Goal: Information Seeking & Learning: Understand process/instructions

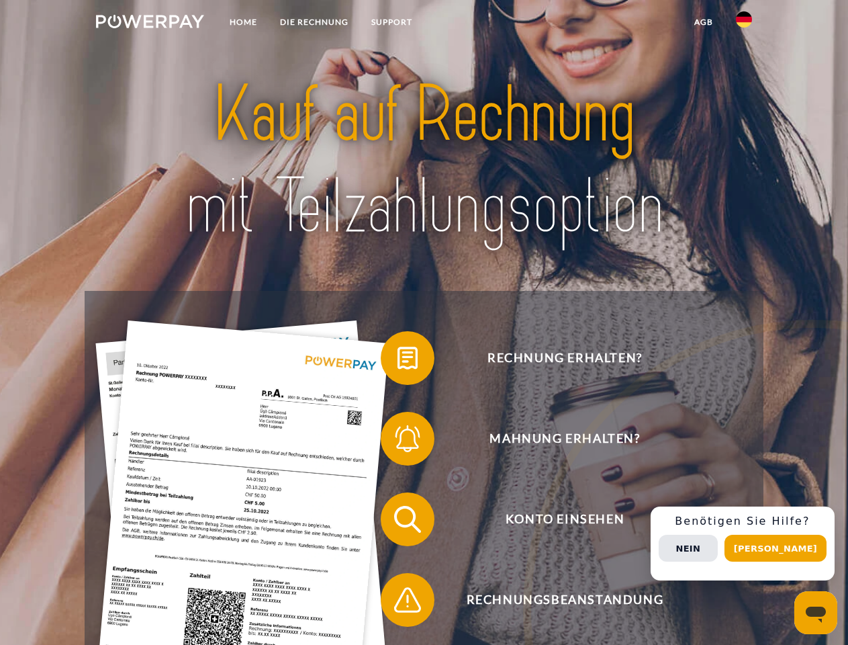
click at [150, 24] on img at bounding box center [150, 21] width 108 height 13
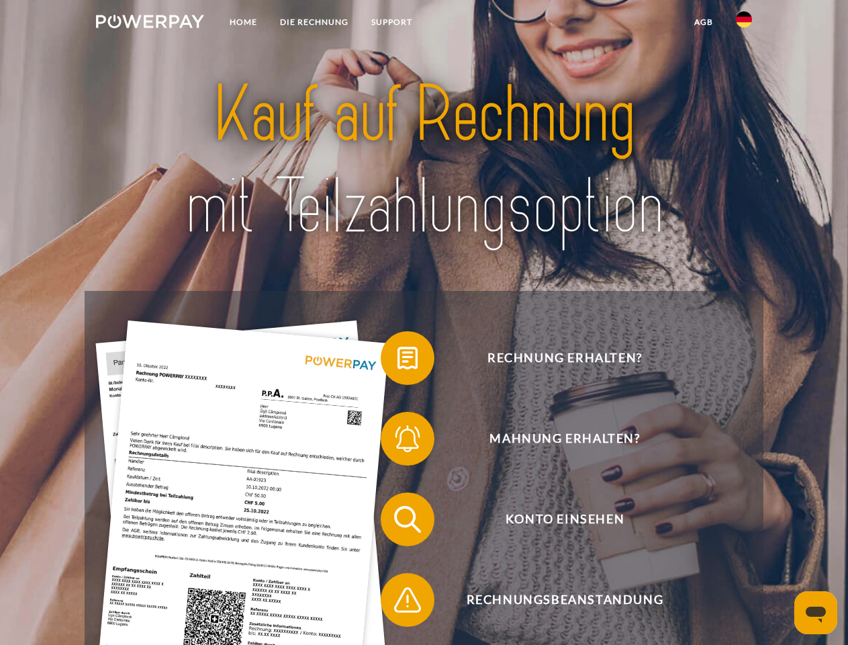
click at [744, 24] on img at bounding box center [744, 19] width 16 height 16
click at [703, 22] on link "agb" at bounding box center [704, 22] width 42 height 24
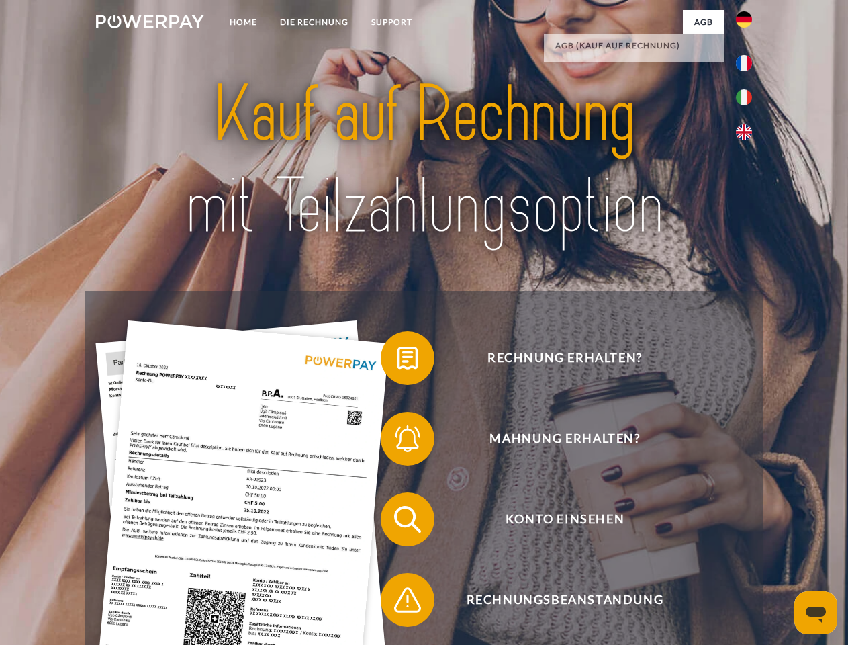
click at [398, 361] on span at bounding box center [387, 357] width 67 height 67
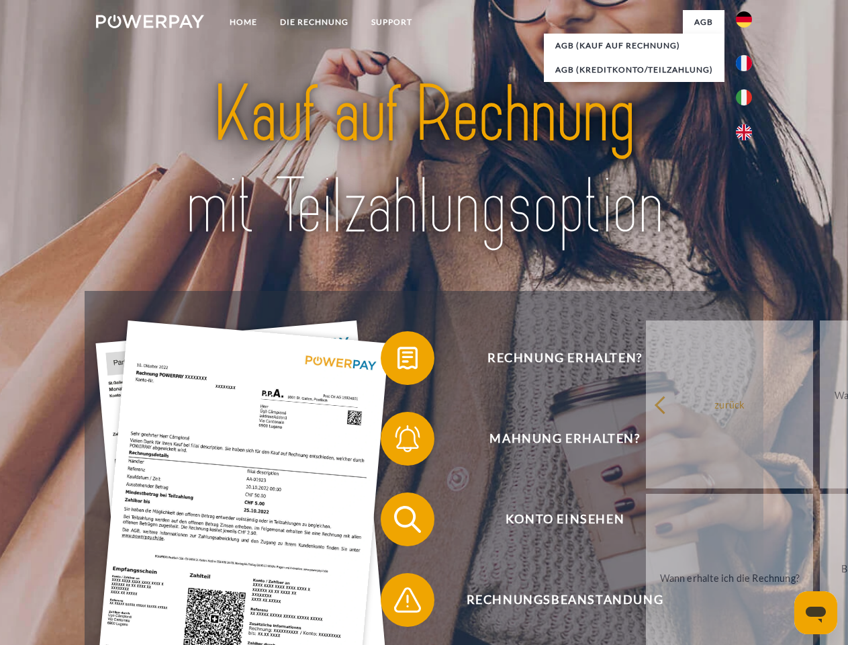
click at [398, 441] on span at bounding box center [387, 438] width 67 height 67
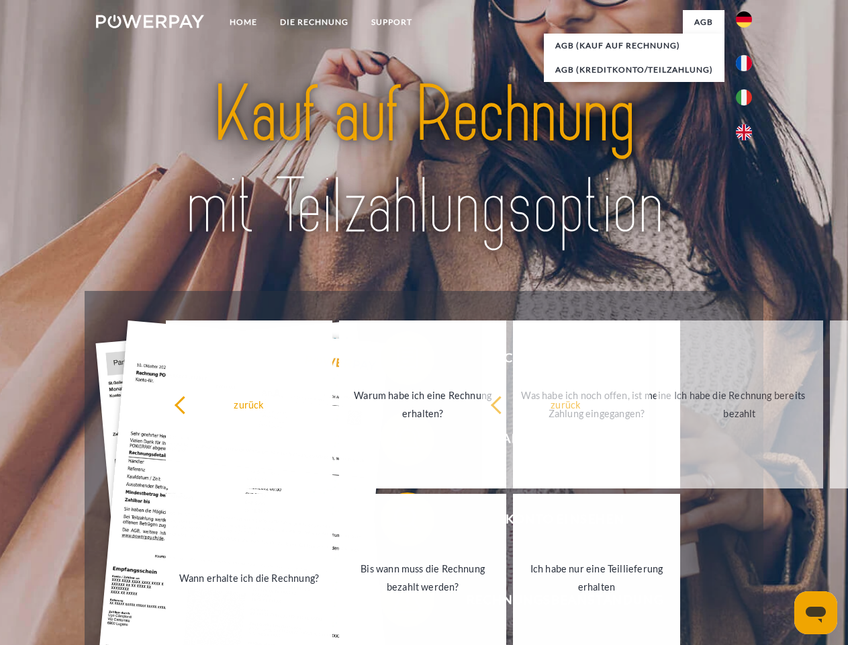
click at [398, 603] on span at bounding box center [387, 599] width 67 height 67
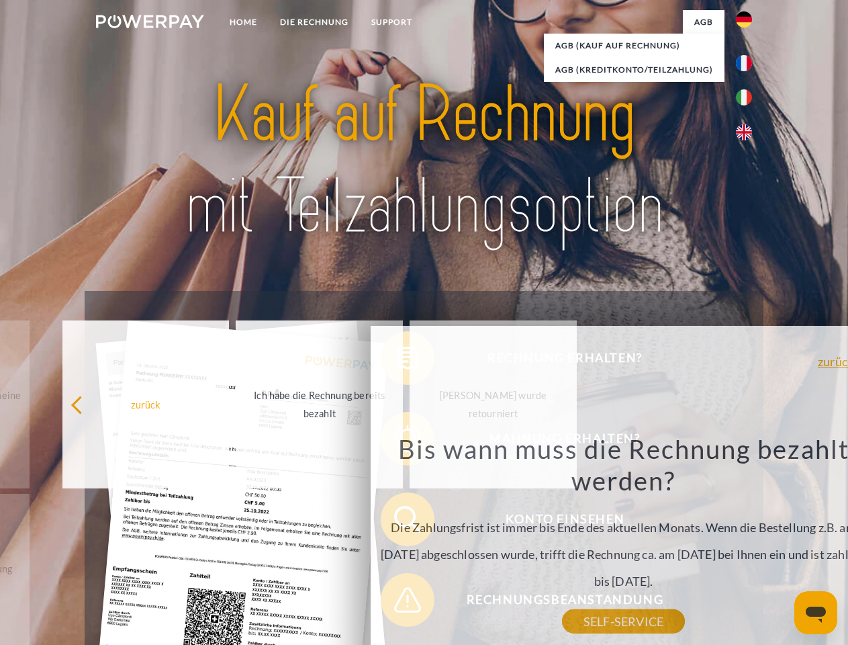
click at [748, 543] on div "Rechnung erhalten? Mahnung erhalten? Konto einsehen" at bounding box center [424, 559] width 679 height 537
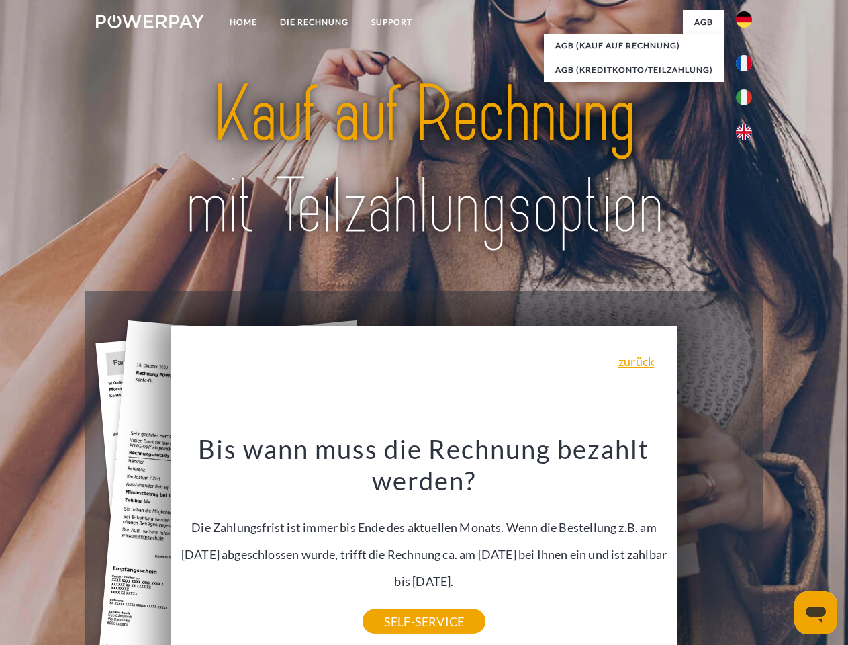
click at [715, 546] on span "Konto einsehen" at bounding box center [564, 519] width 329 height 54
click at [781, 548] on header "Home DIE RECHNUNG SUPPORT" at bounding box center [424, 464] width 848 height 928
